Goal: Task Accomplishment & Management: Manage account settings

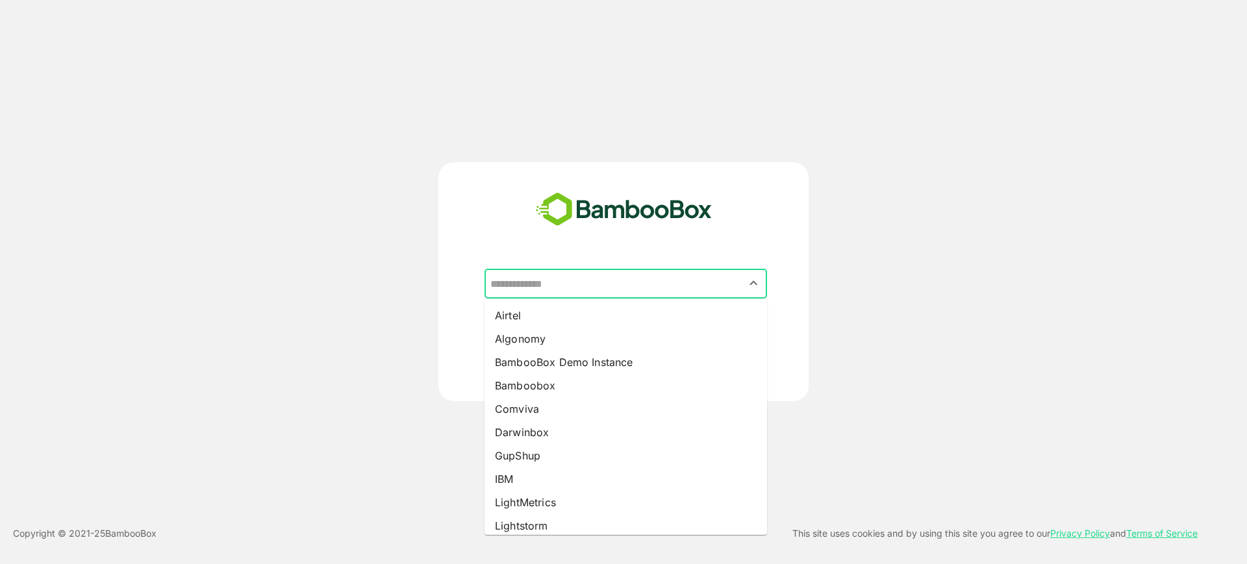
click at [613, 289] on input "text" at bounding box center [625, 284] width 277 height 25
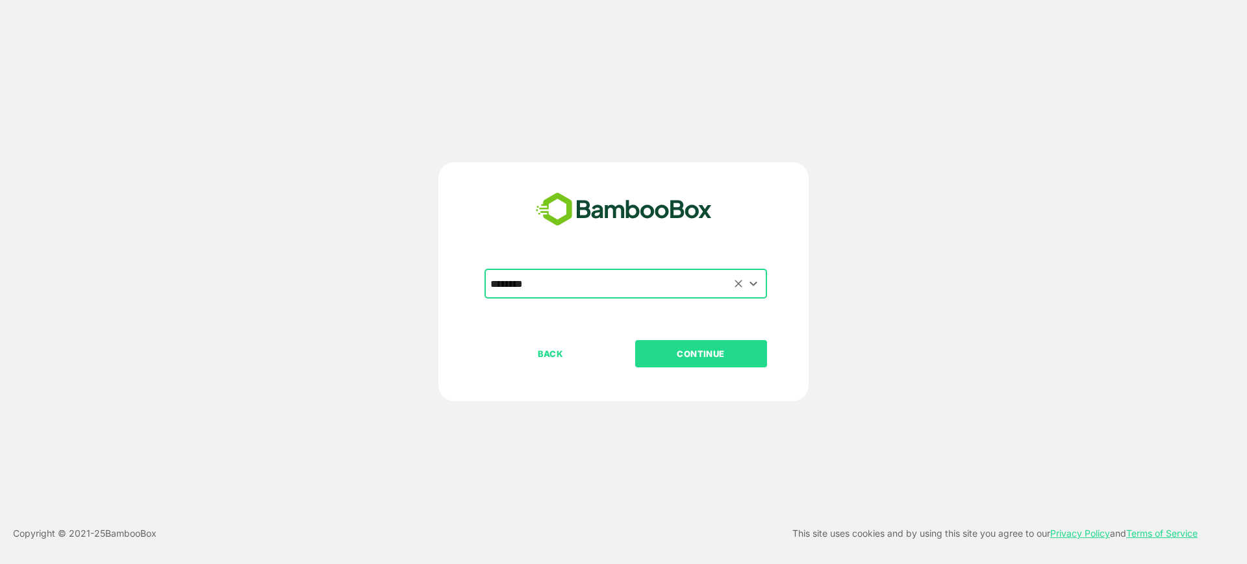
type input "********"
click at [635, 340] on button "CONTINUE" at bounding box center [701, 353] width 132 height 27
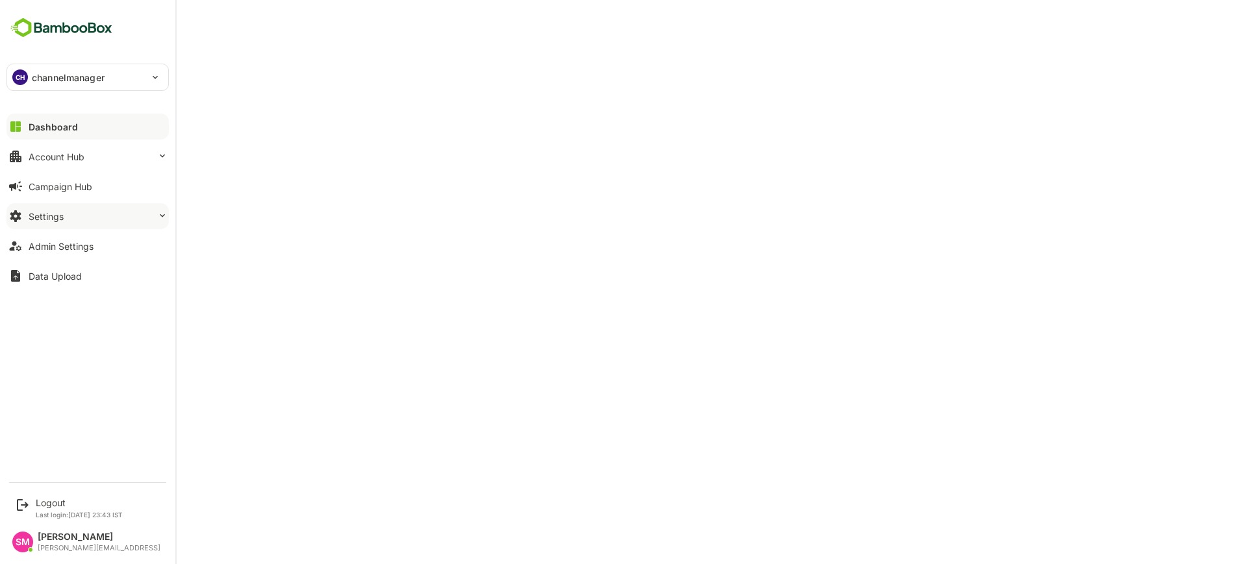
click at [57, 214] on div "Settings" at bounding box center [46, 216] width 35 height 11
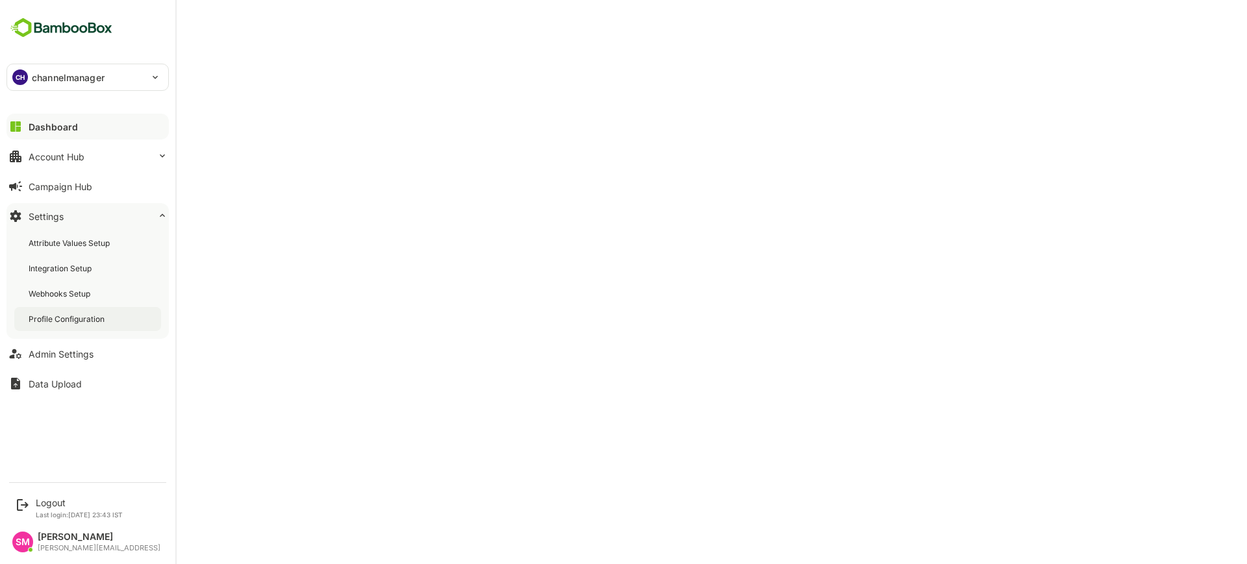
click at [86, 315] on div "Profile Configuration" at bounding box center [68, 319] width 79 height 11
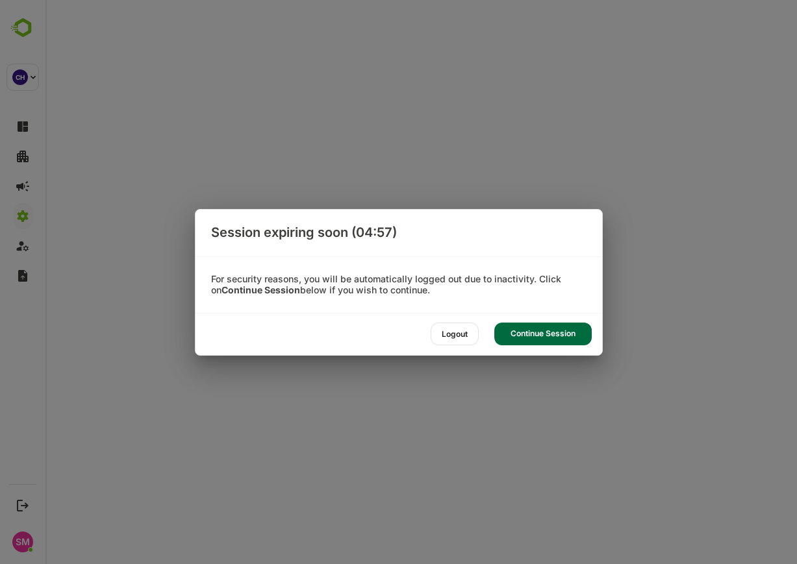
click at [551, 329] on div "Continue Session" at bounding box center [542, 334] width 97 height 23
